Goal: Task Accomplishment & Management: Use online tool/utility

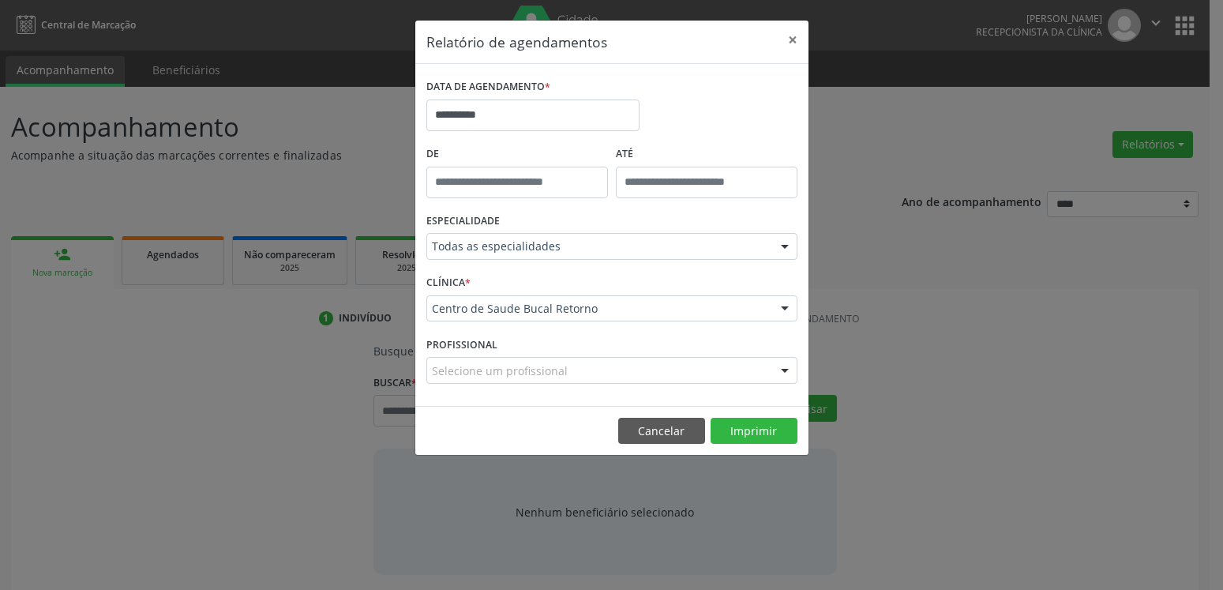
click at [792, 42] on button "×" at bounding box center [793, 40] width 32 height 39
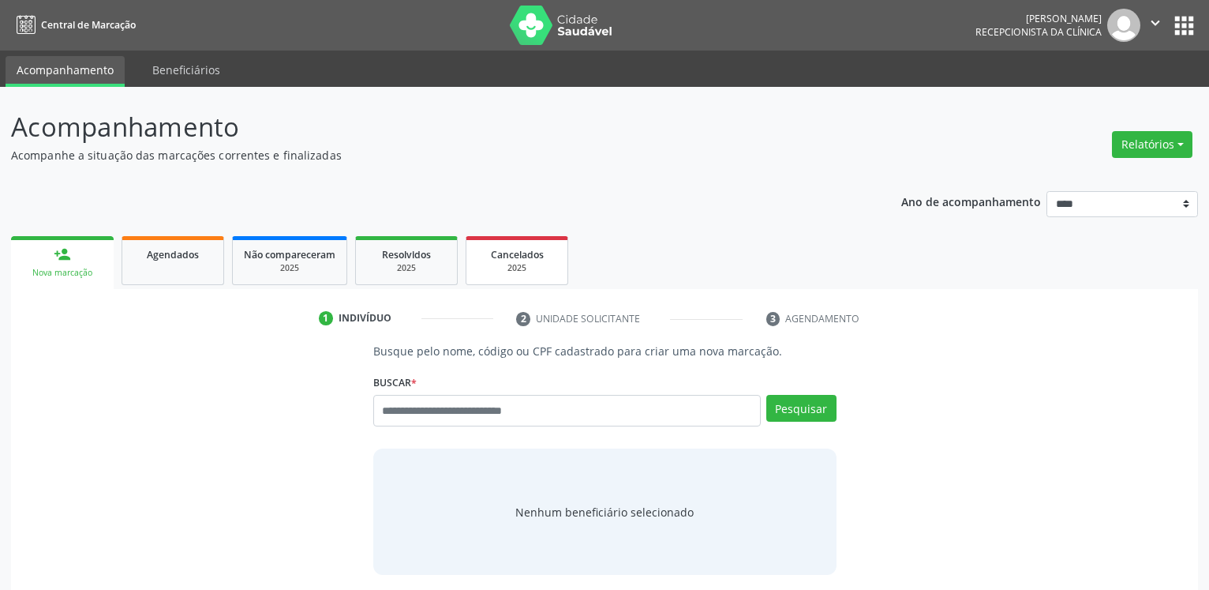
click at [523, 264] on div "2025" at bounding box center [517, 268] width 79 height 12
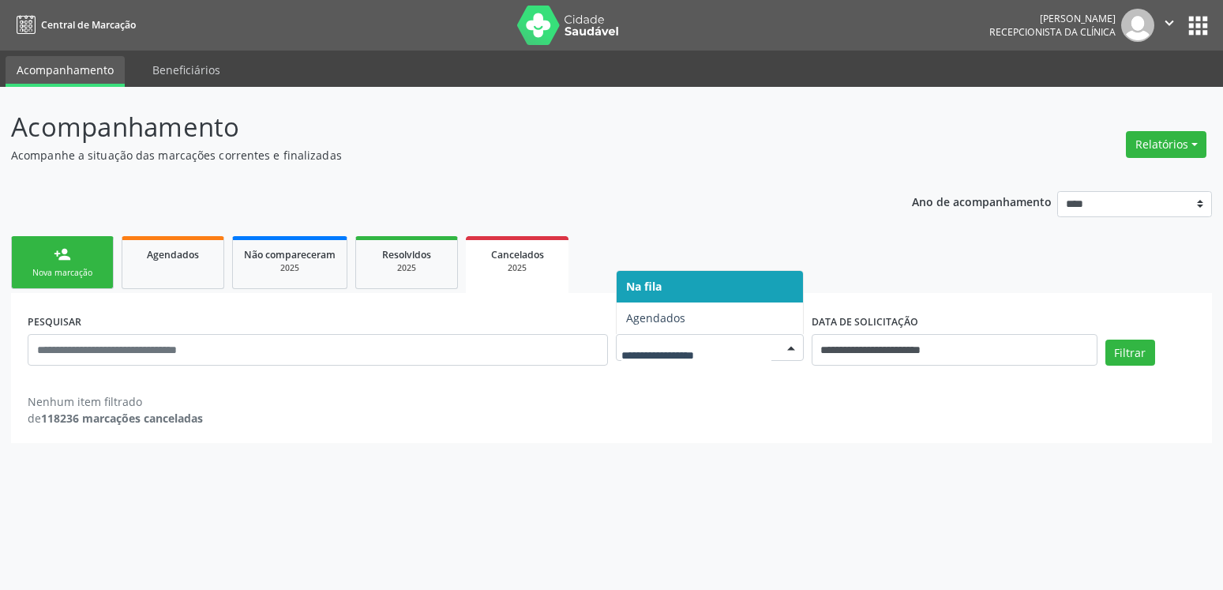
click at [798, 350] on div at bounding box center [791, 348] width 24 height 27
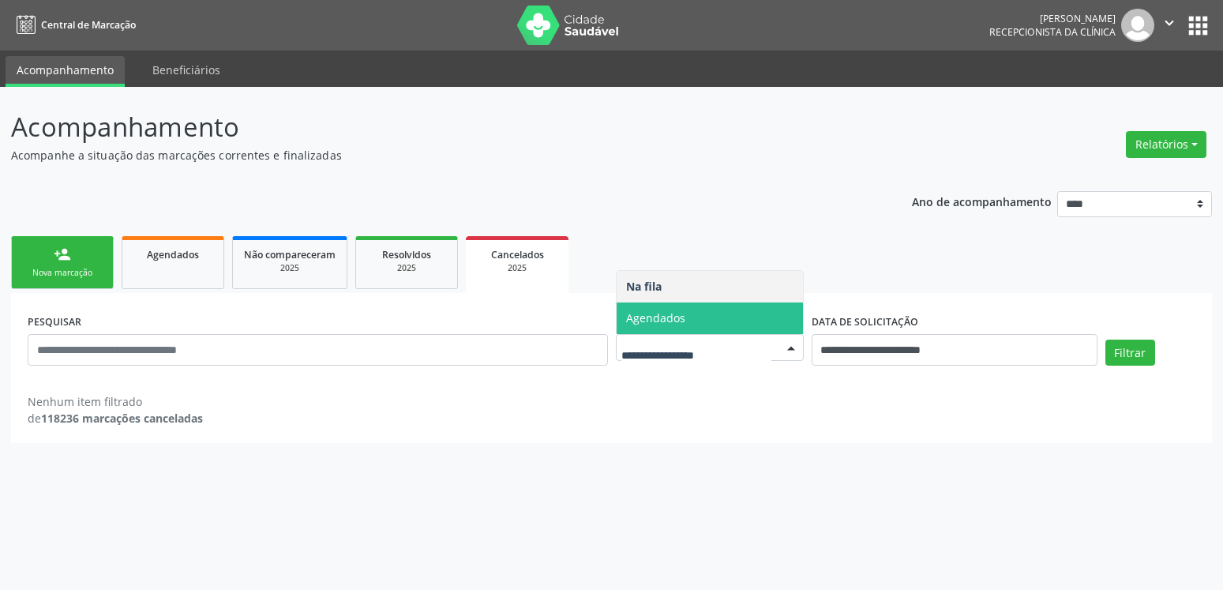
click at [782, 319] on span "Agendados" at bounding box center [709, 318] width 186 height 32
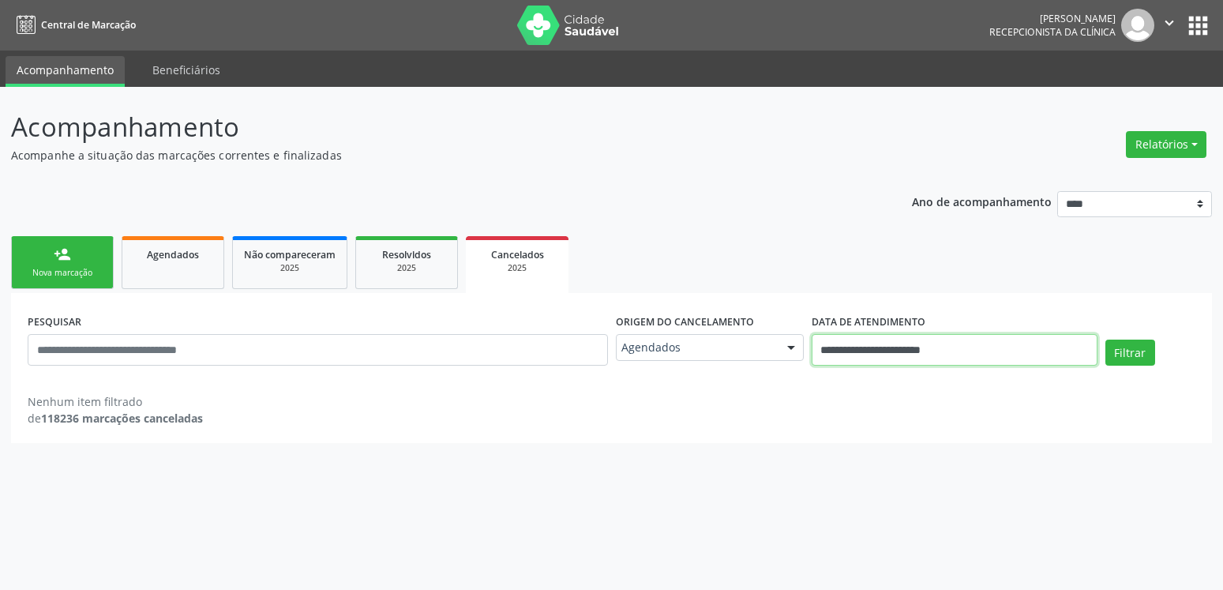
click at [946, 347] on input "**********" at bounding box center [954, 350] width 286 height 32
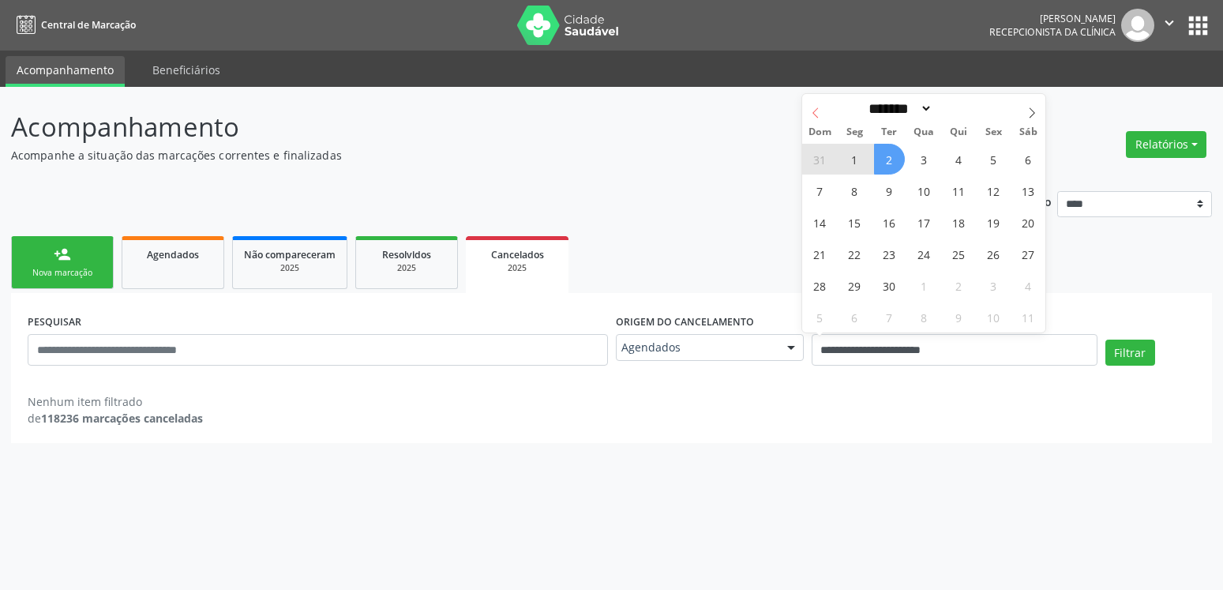
click at [815, 114] on icon at bounding box center [815, 112] width 11 height 11
select select "*"
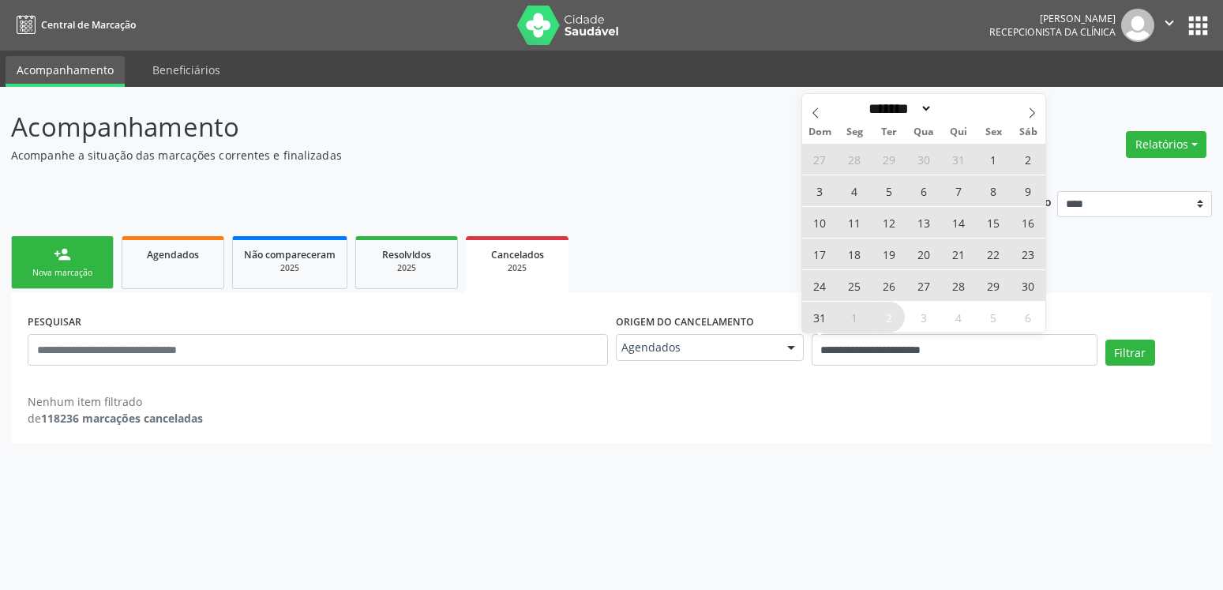
click at [961, 287] on span "28" at bounding box center [958, 285] width 31 height 31
type input "**********"
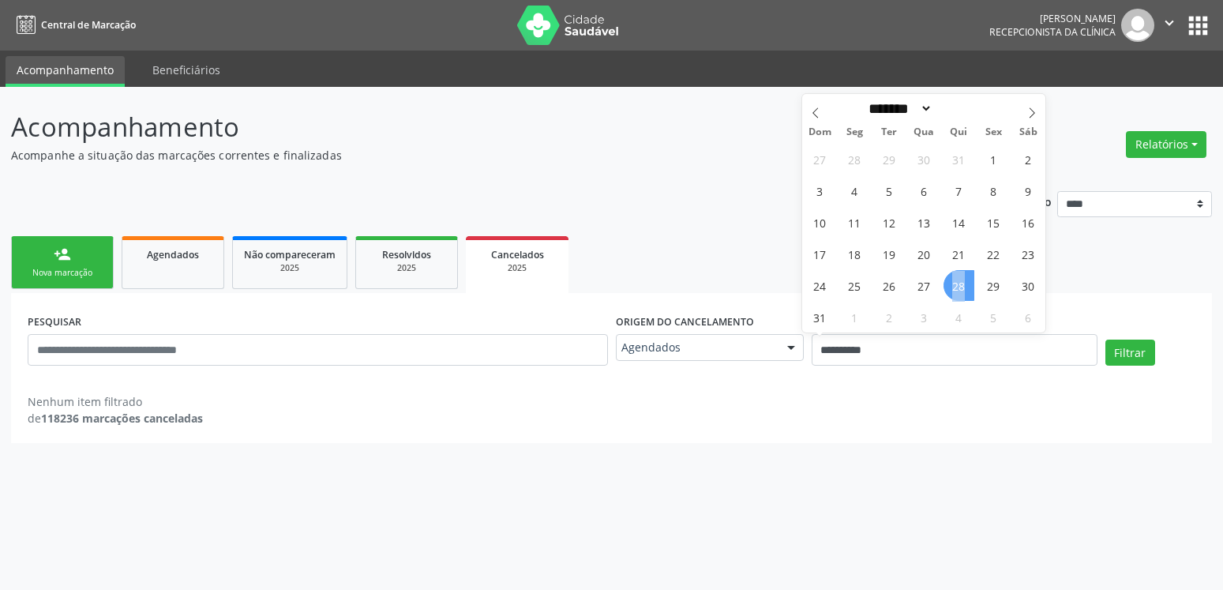
click at [961, 287] on span "28" at bounding box center [958, 285] width 31 height 31
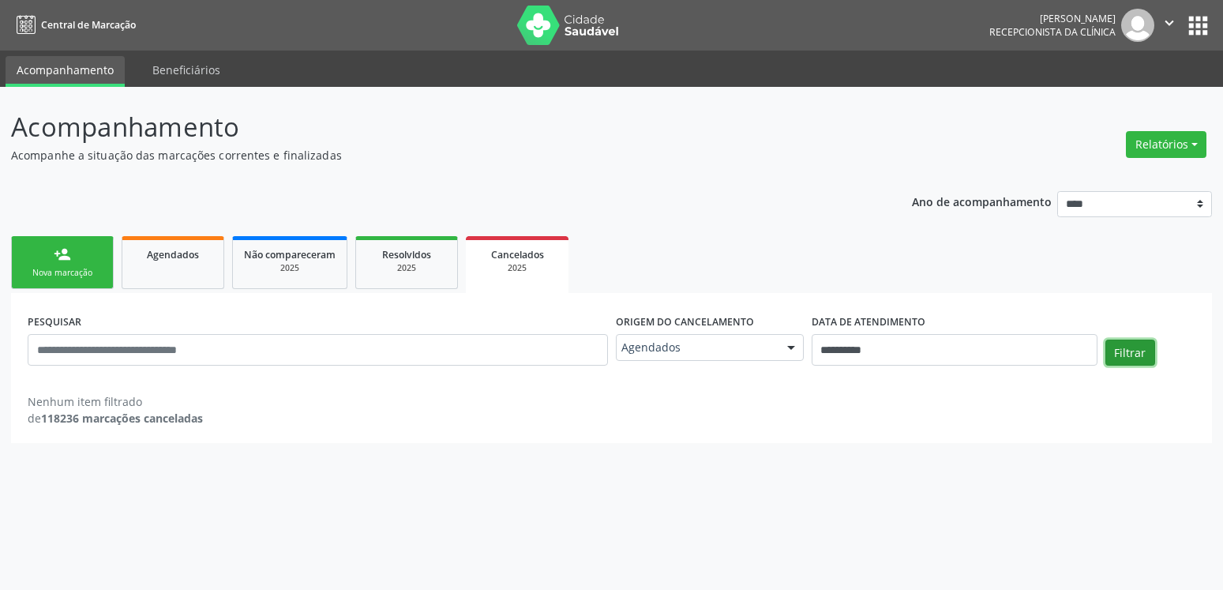
click at [1134, 352] on button "Filtrar" at bounding box center [1130, 352] width 50 height 27
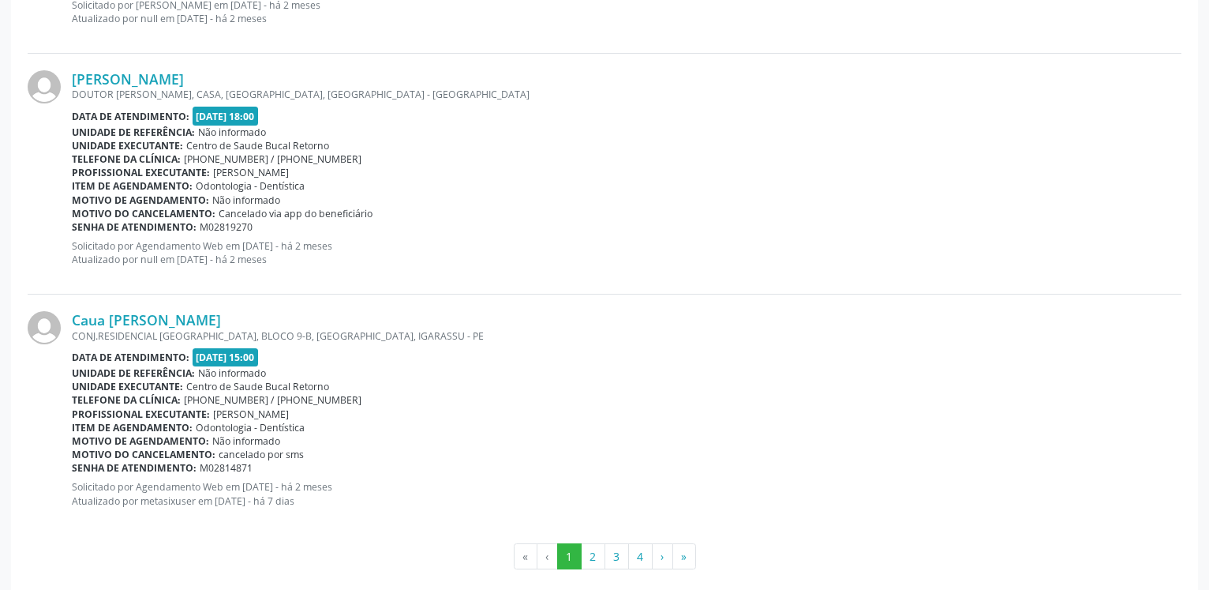
scroll to position [3497, 0]
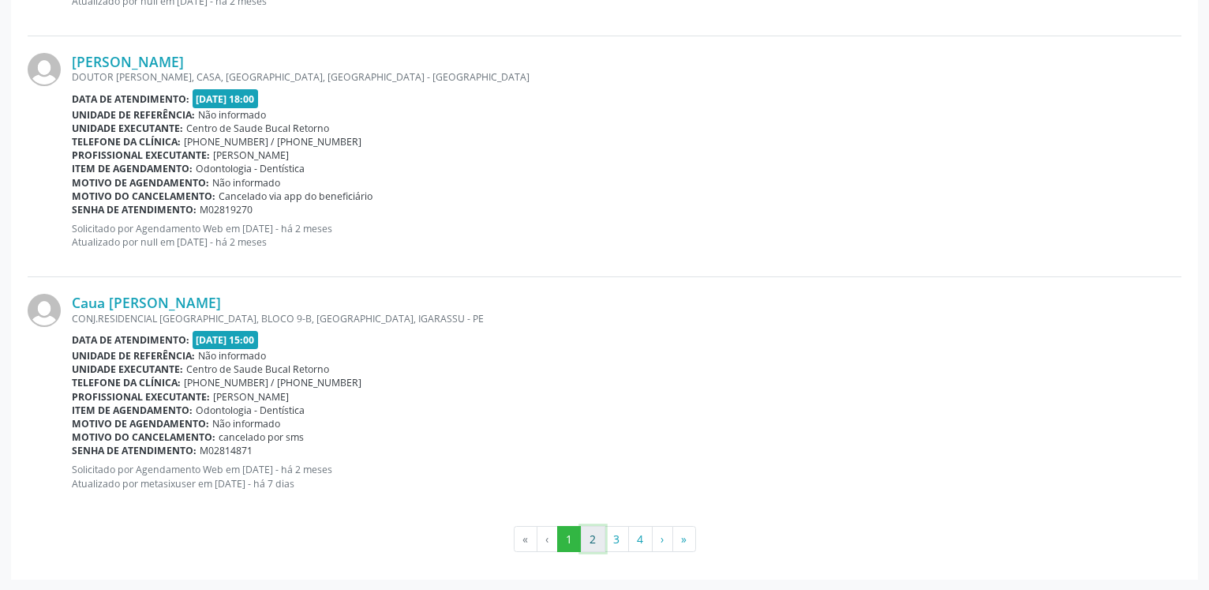
click at [595, 536] on button "2" at bounding box center [593, 539] width 24 height 27
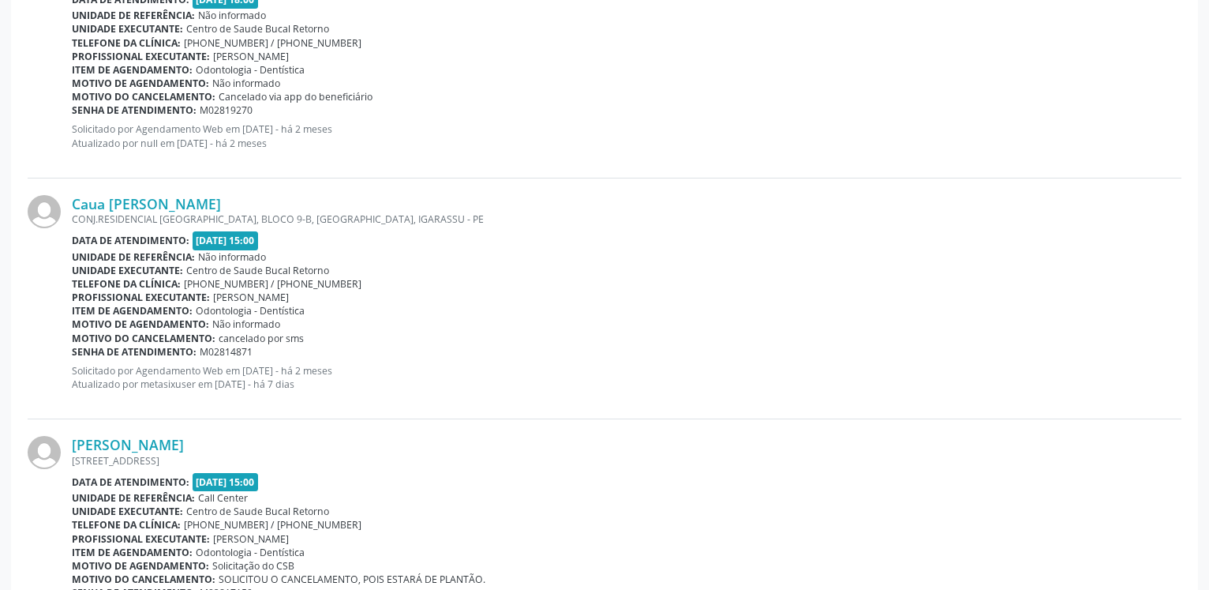
scroll to position [3501, 0]
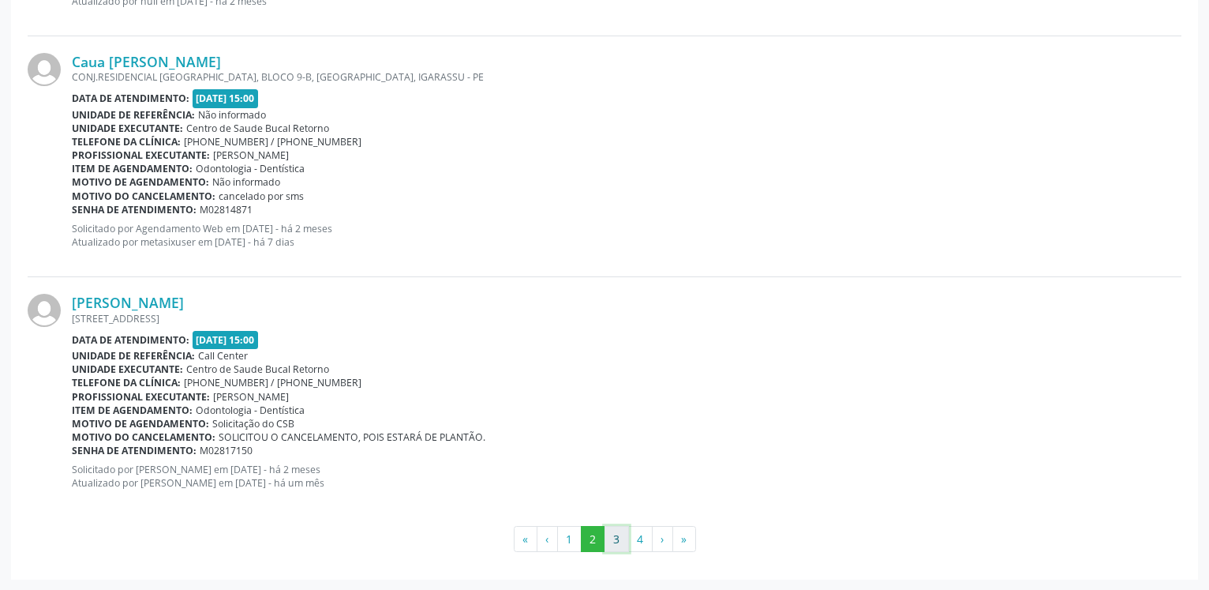
click at [617, 538] on button "3" at bounding box center [617, 539] width 24 height 27
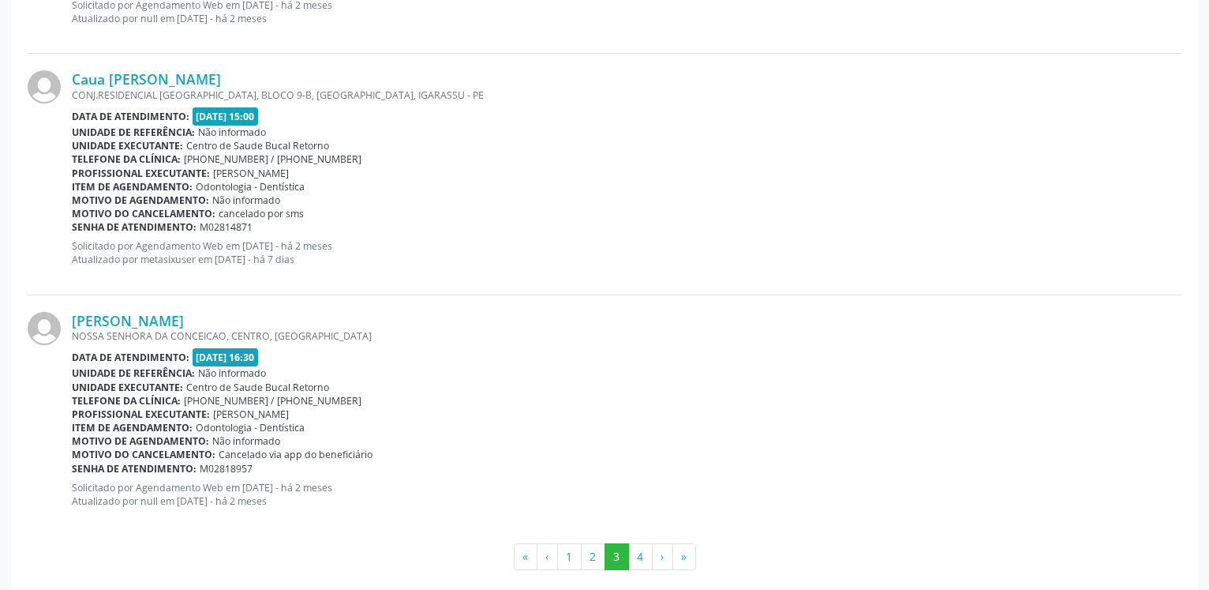
scroll to position [3523, 0]
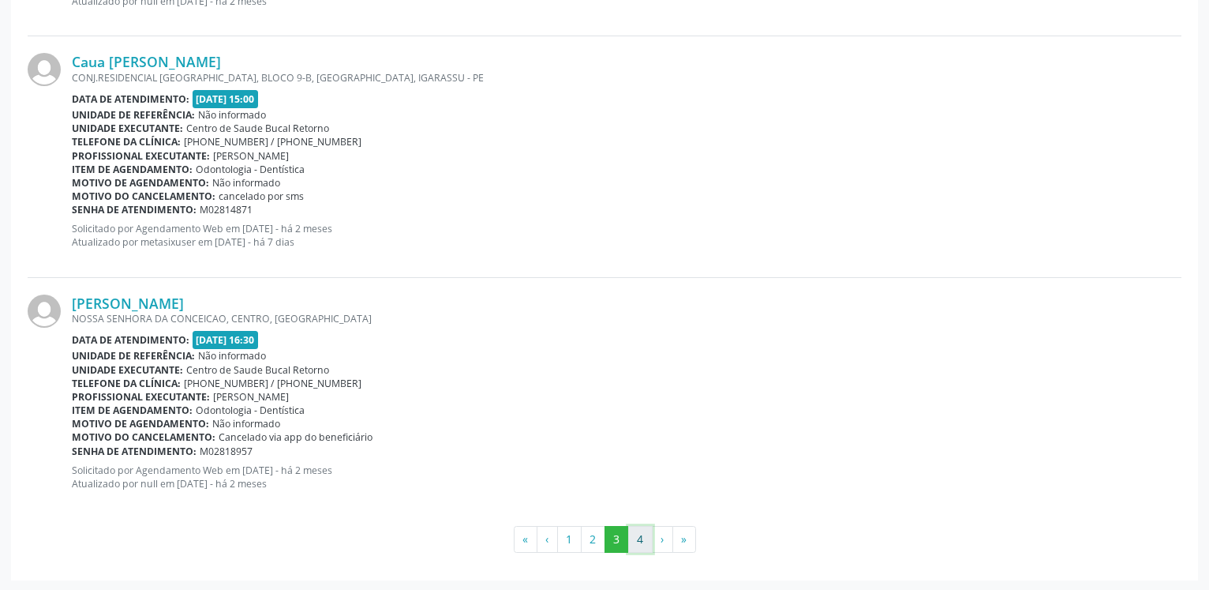
click at [642, 538] on button "4" at bounding box center [640, 539] width 24 height 27
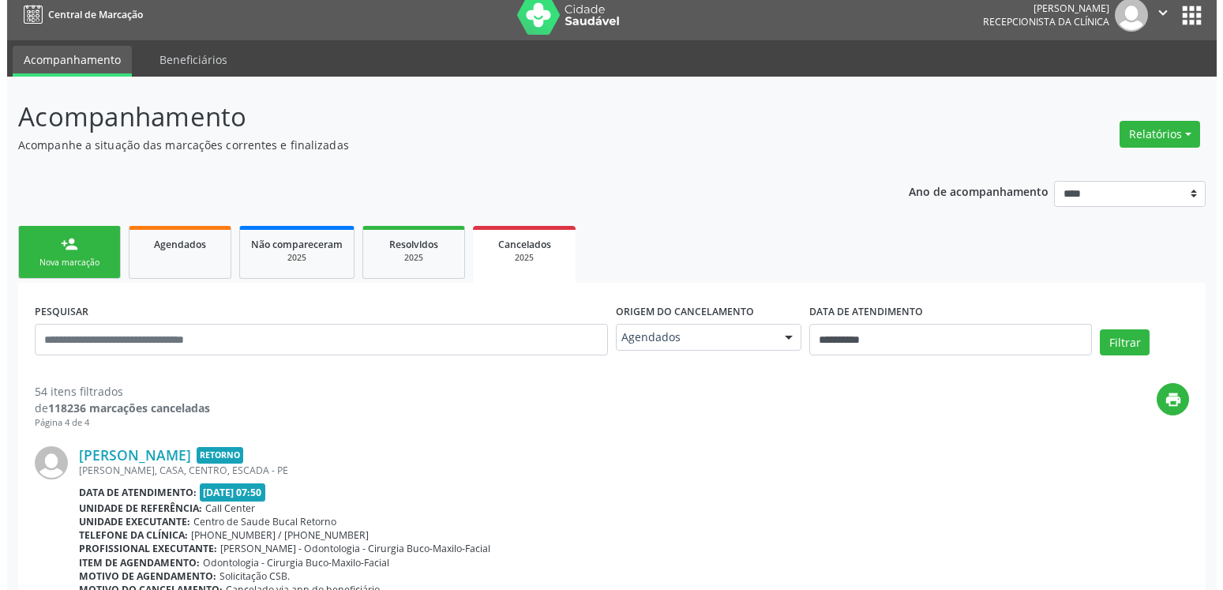
scroll to position [0, 0]
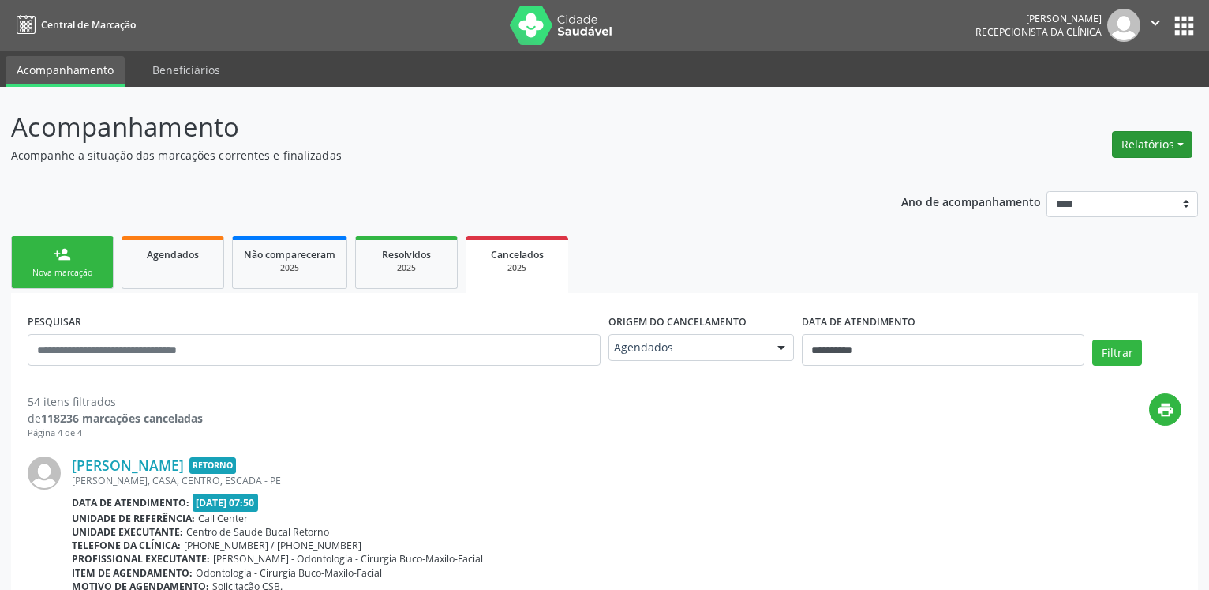
click at [1174, 141] on button "Relatórios" at bounding box center [1152, 144] width 81 height 27
click at [1097, 169] on link "Agendamentos" at bounding box center [1109, 178] width 170 height 22
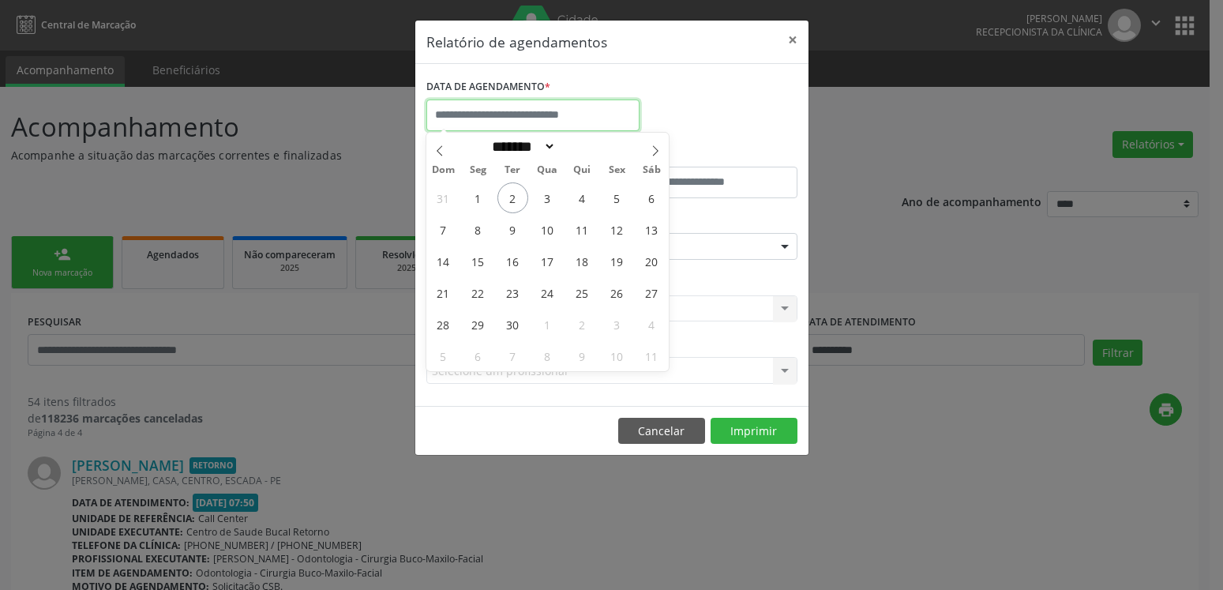
click at [474, 118] on input "text" at bounding box center [532, 115] width 213 height 32
click at [440, 149] on icon at bounding box center [439, 150] width 11 height 11
select select "*"
click at [537, 320] on span "27" at bounding box center [547, 324] width 31 height 31
type input "**********"
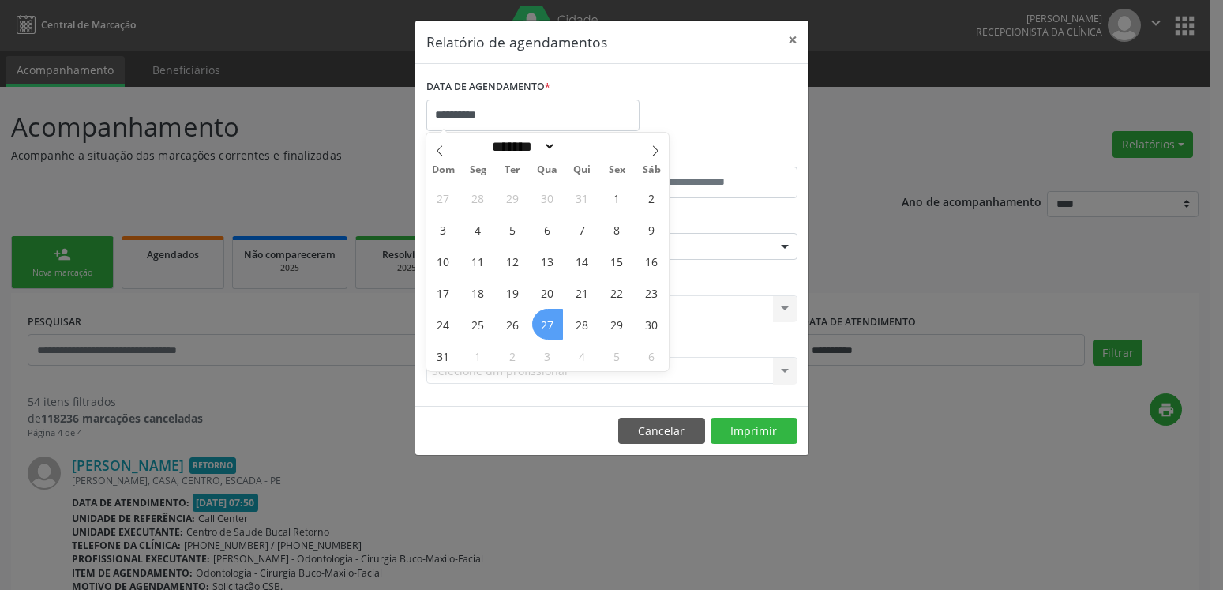
click at [537, 320] on span "27" at bounding box center [547, 324] width 31 height 31
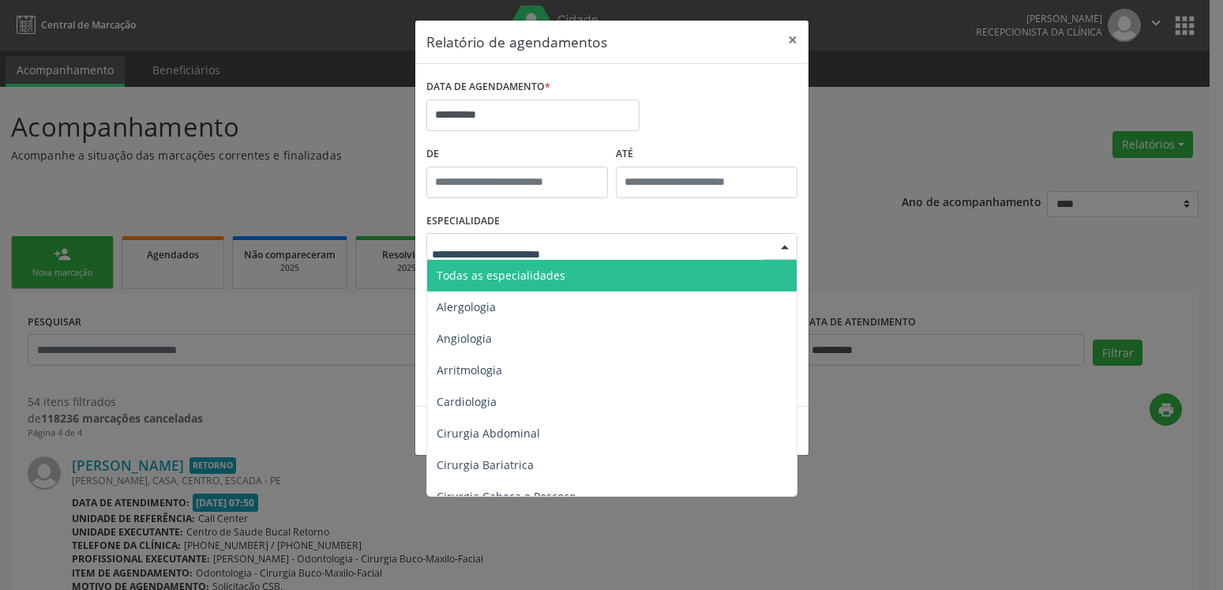
click at [581, 275] on span "Todas as especialidades" at bounding box center [613, 276] width 372 height 32
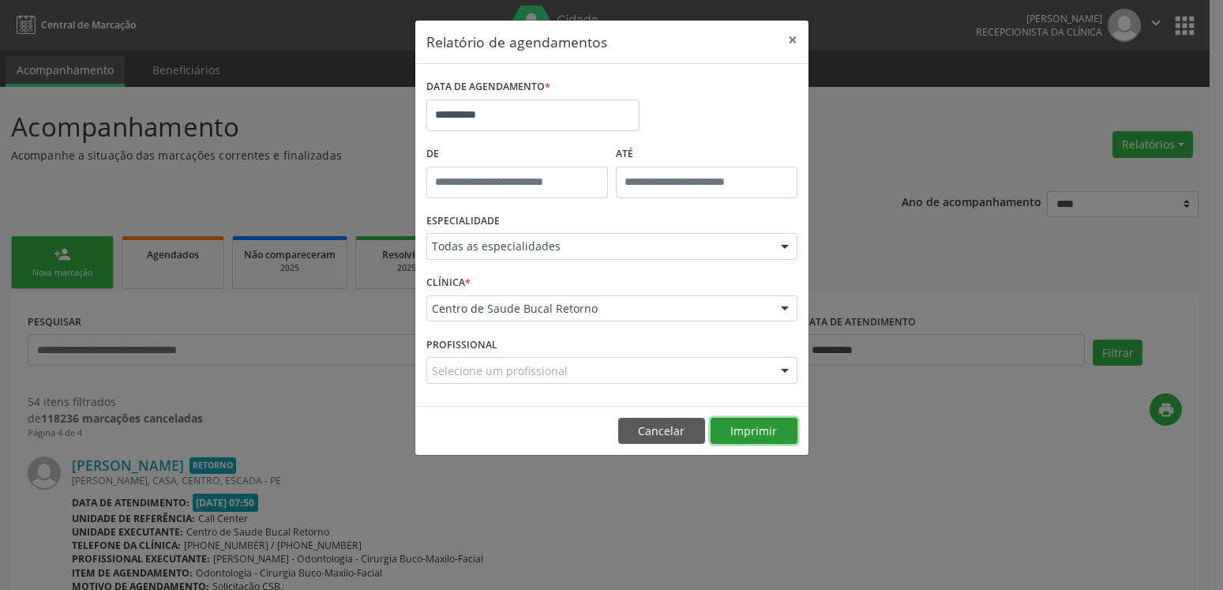
click at [765, 425] on button "Imprimir" at bounding box center [753, 431] width 87 height 27
click at [473, 121] on input "**********" at bounding box center [532, 115] width 213 height 32
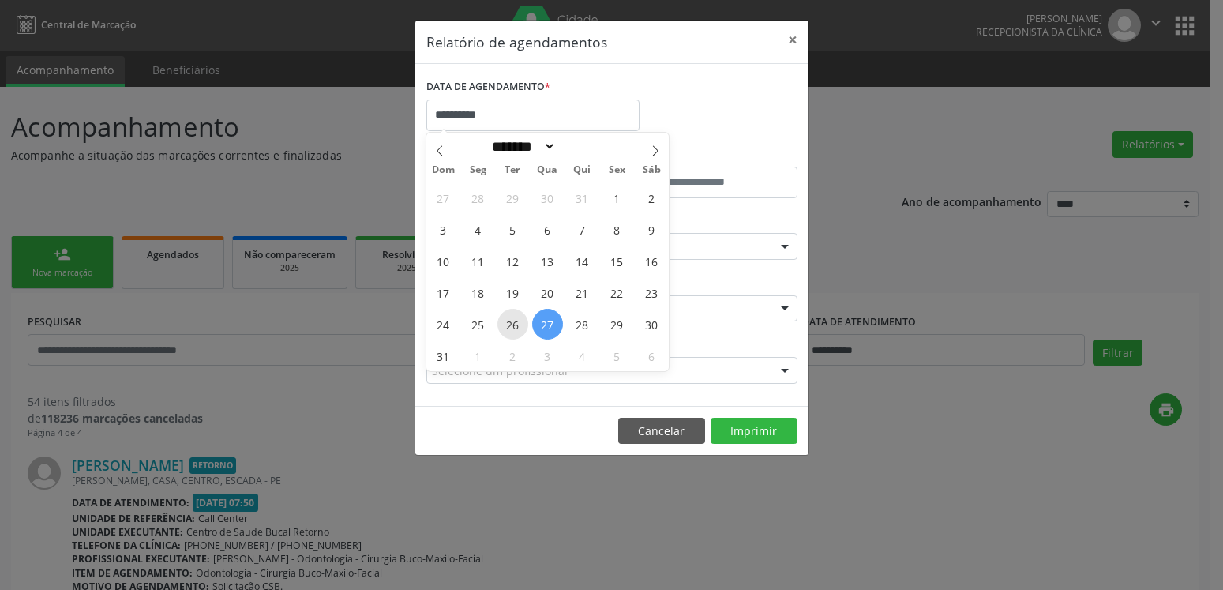
click at [520, 325] on span "26" at bounding box center [512, 324] width 31 height 31
type input "**********"
click at [520, 325] on span "26" at bounding box center [512, 324] width 31 height 31
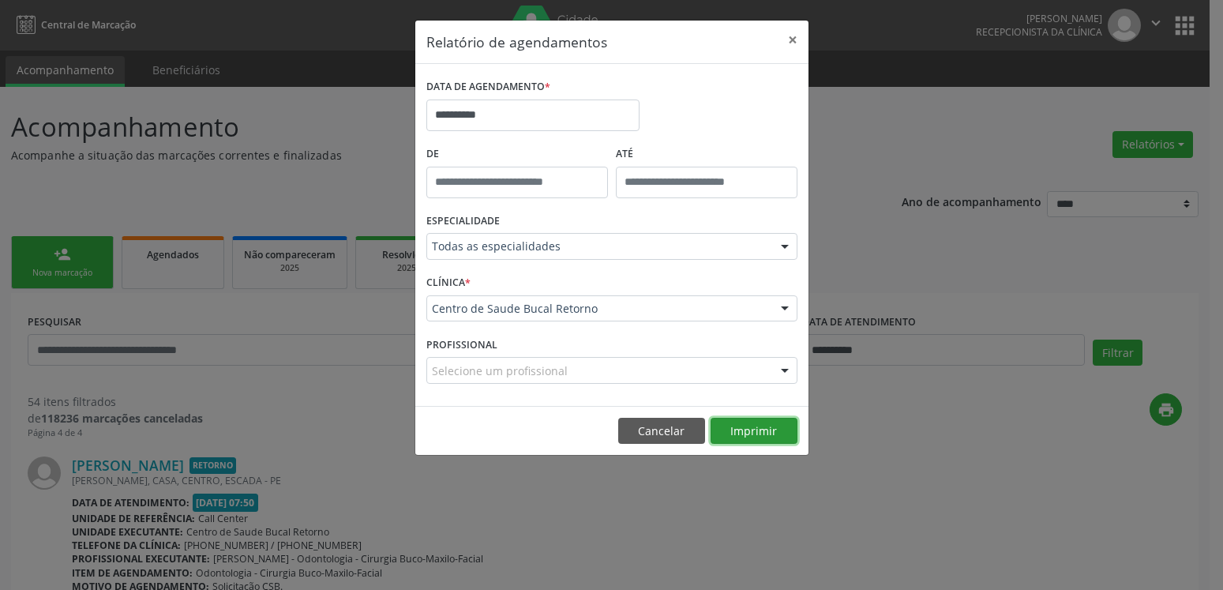
click at [774, 430] on button "Imprimir" at bounding box center [753, 431] width 87 height 27
